Goal: Find contact information: Find contact information

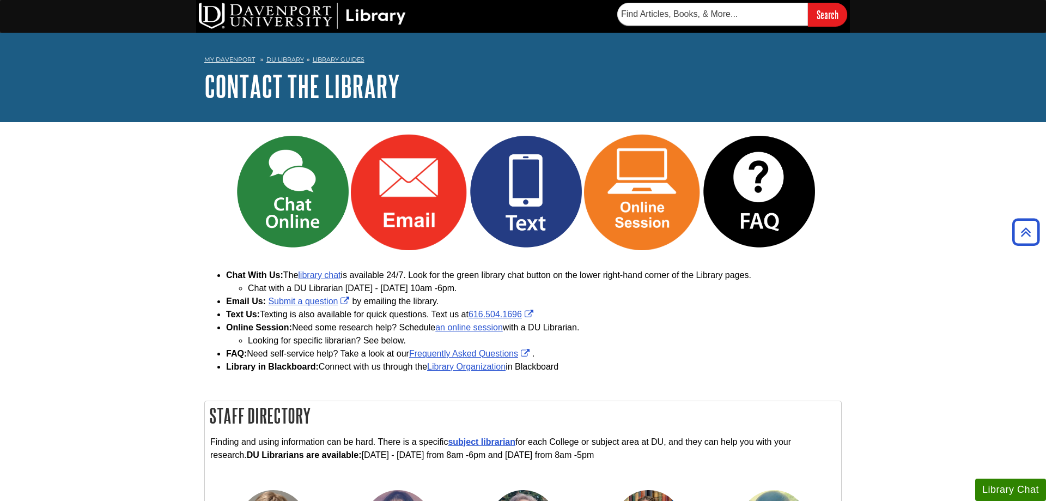
scroll to position [403, 0]
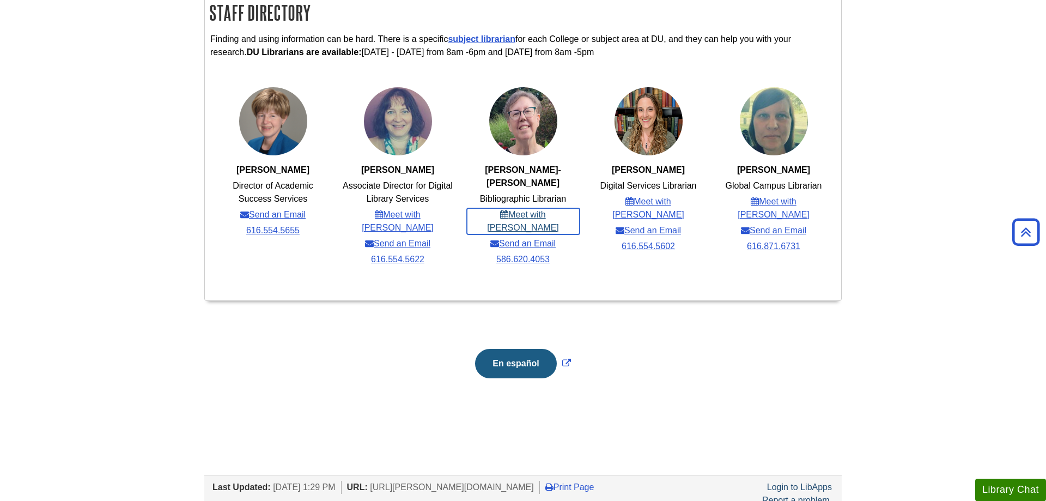
click at [516, 208] on link "Meet with [PERSON_NAME]" at bounding box center [523, 221] width 113 height 26
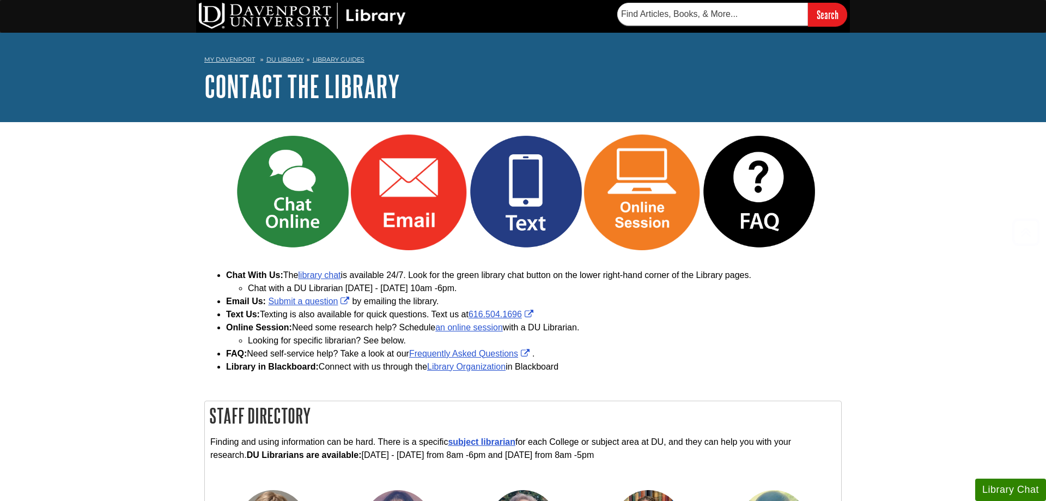
scroll to position [403, 0]
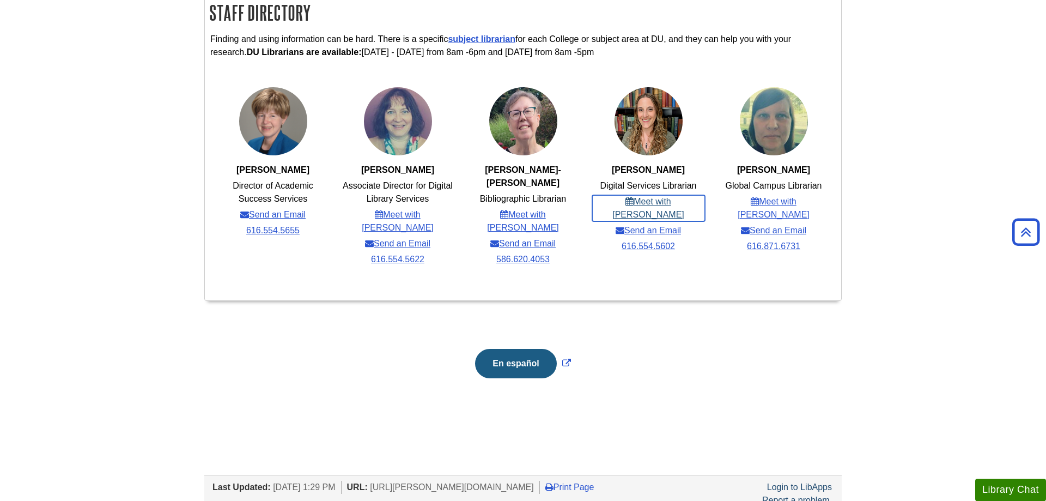
click at [681, 205] on link "Meet with [PERSON_NAME]" at bounding box center [648, 208] width 113 height 26
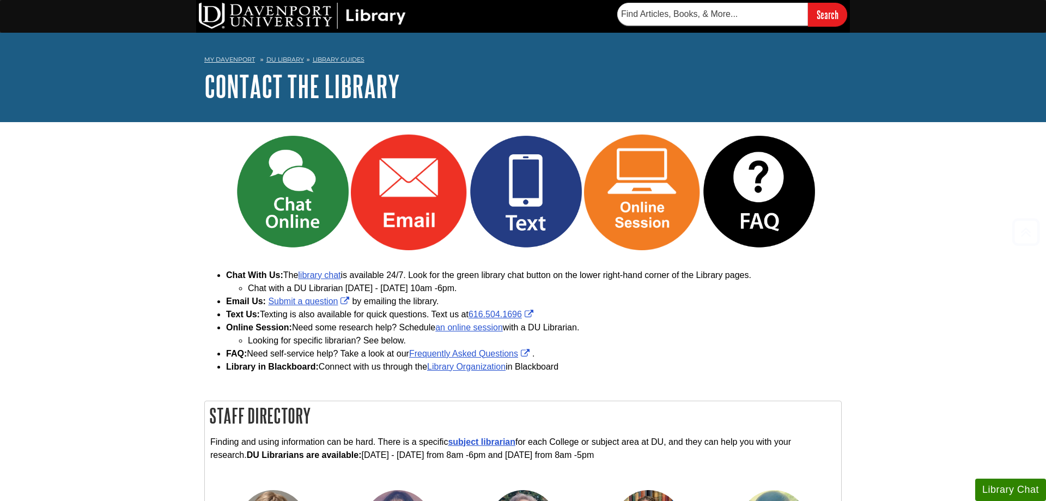
scroll to position [403, 0]
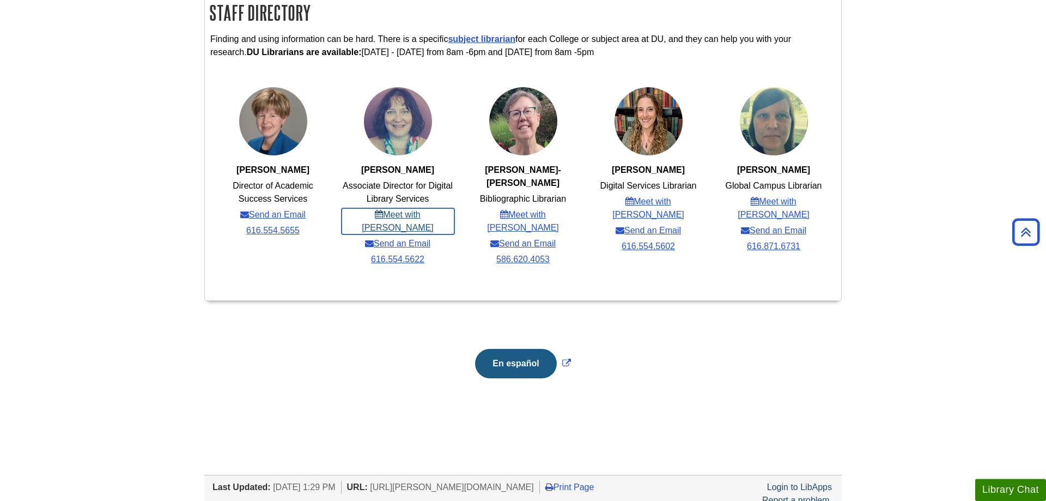
click at [415, 220] on link "Meet with [PERSON_NAME]" at bounding box center [398, 221] width 113 height 26
